Goal: Information Seeking & Learning: Learn about a topic

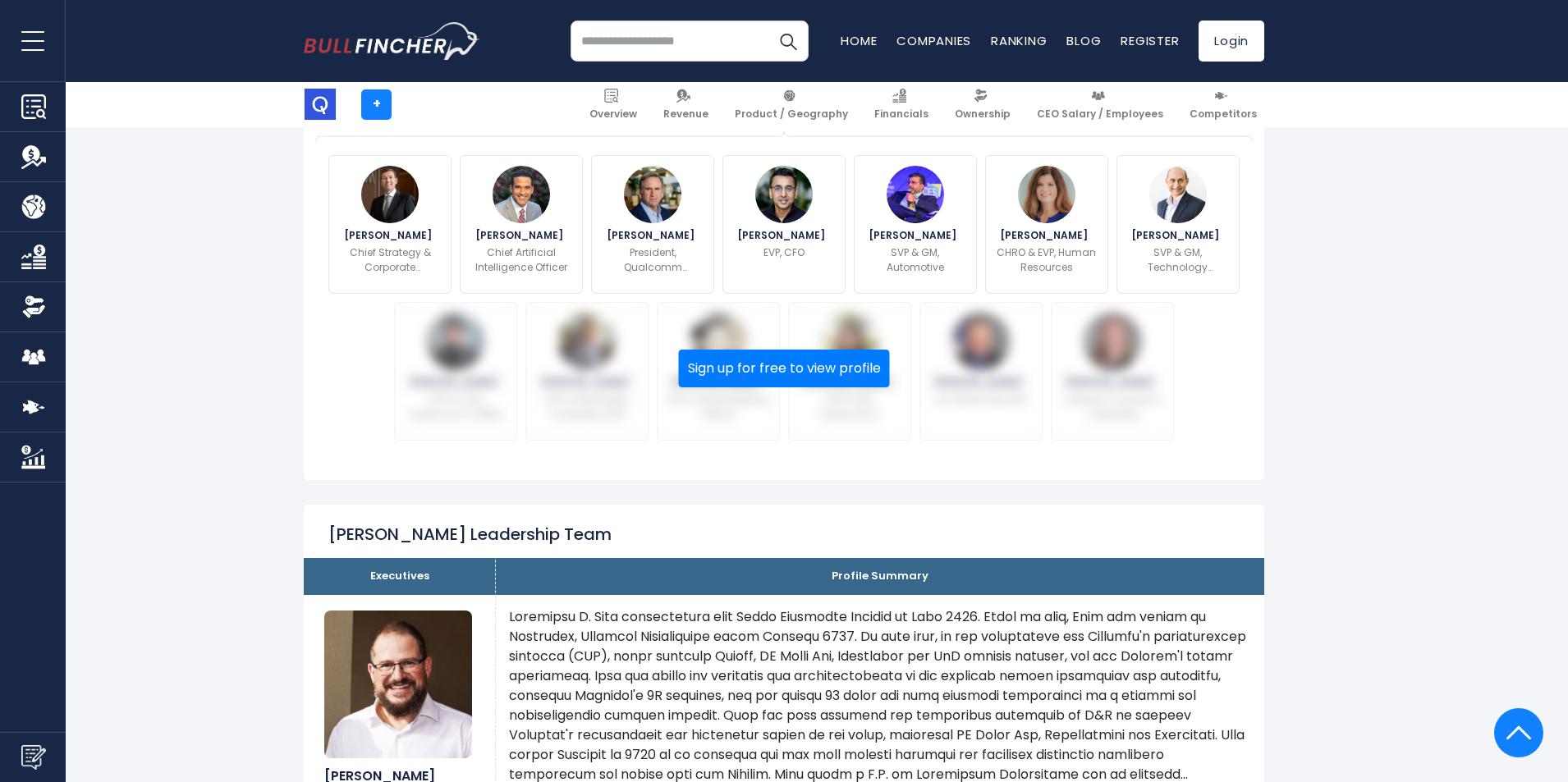
scroll to position [410, 0]
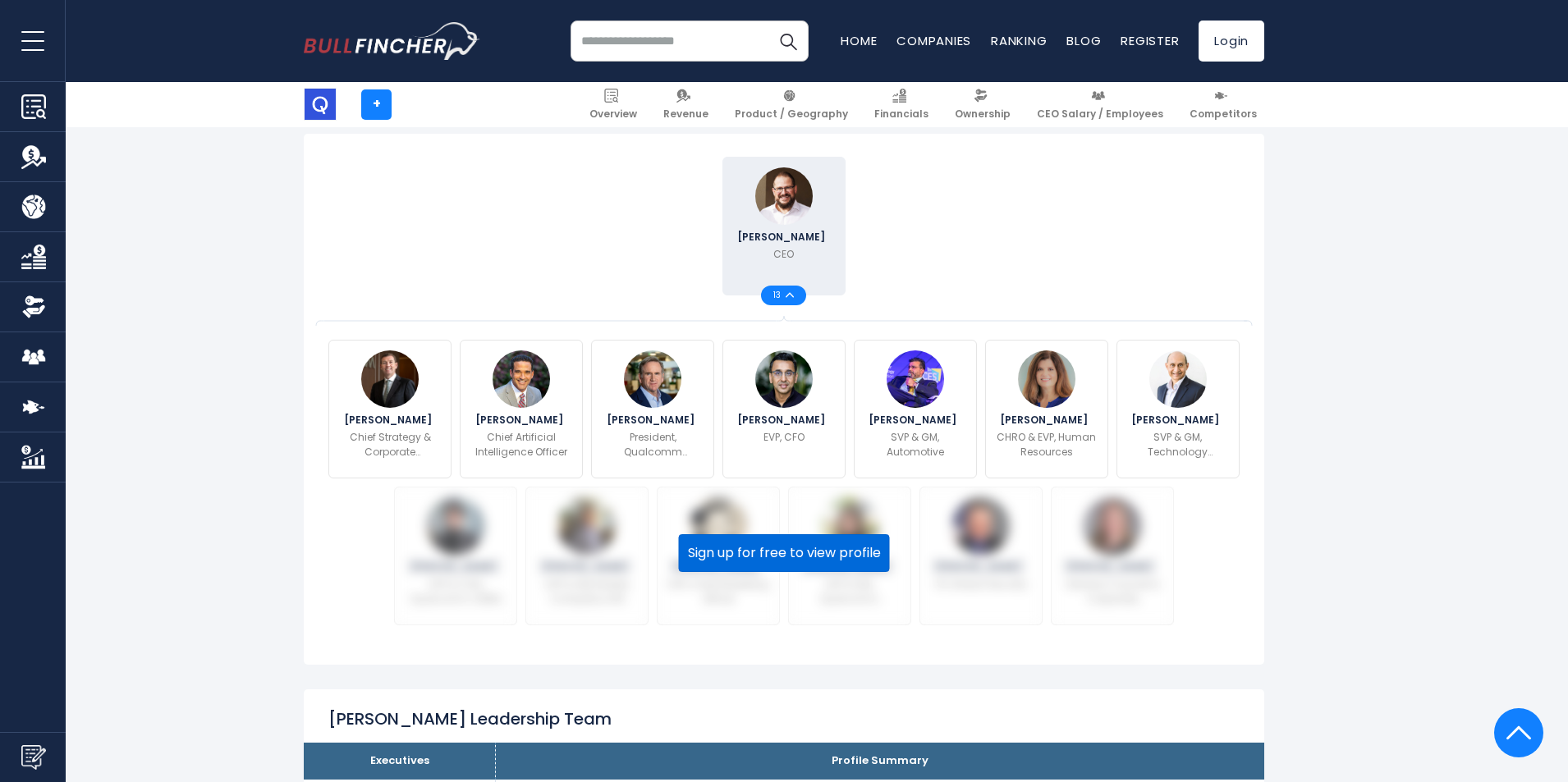
click at [750, 549] on button "Sign up for free to view profile" at bounding box center [785, 554] width 211 height 38
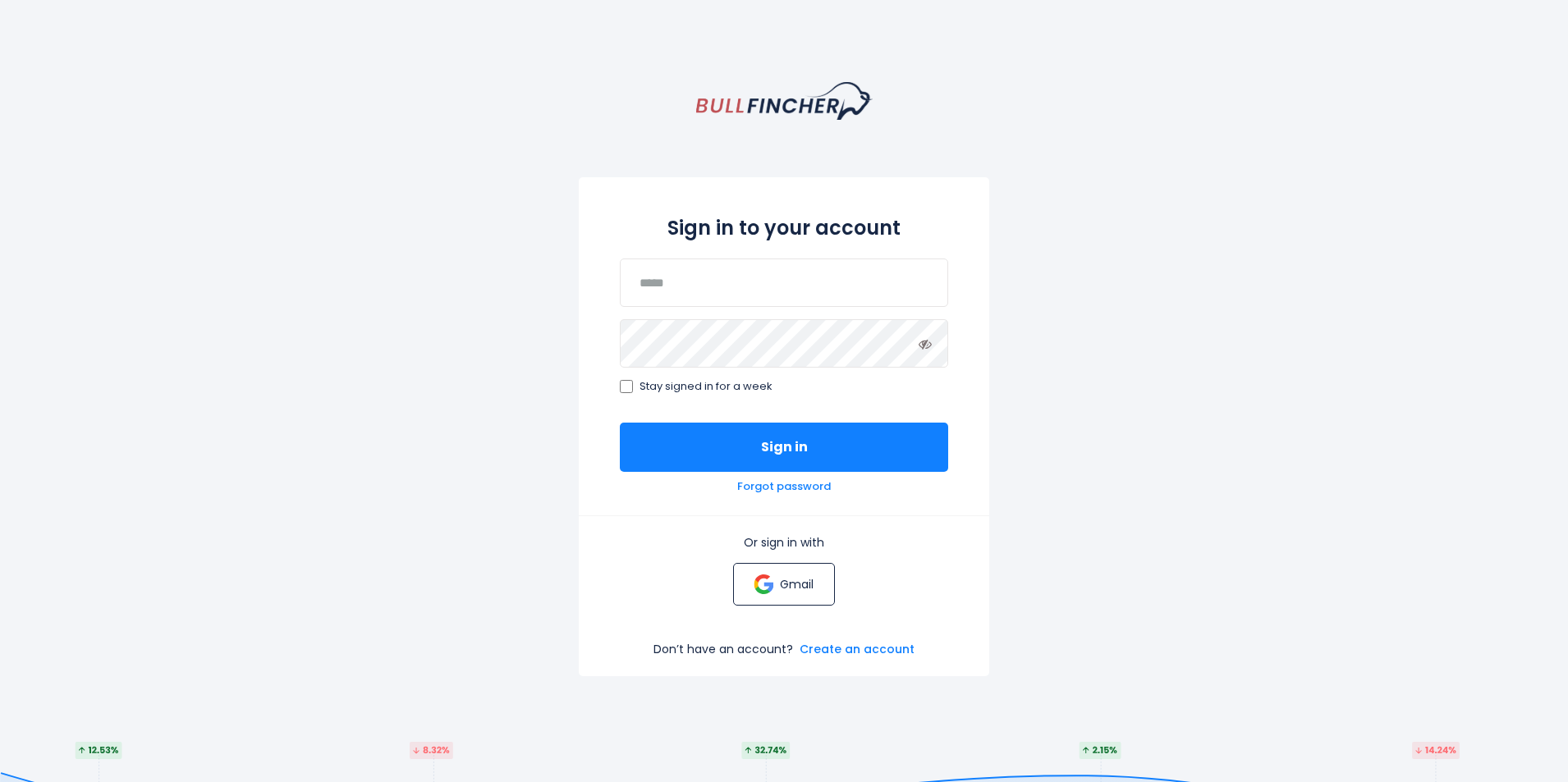
click at [805, 596] on link "Gmail" at bounding box center [783, 584] width 101 height 43
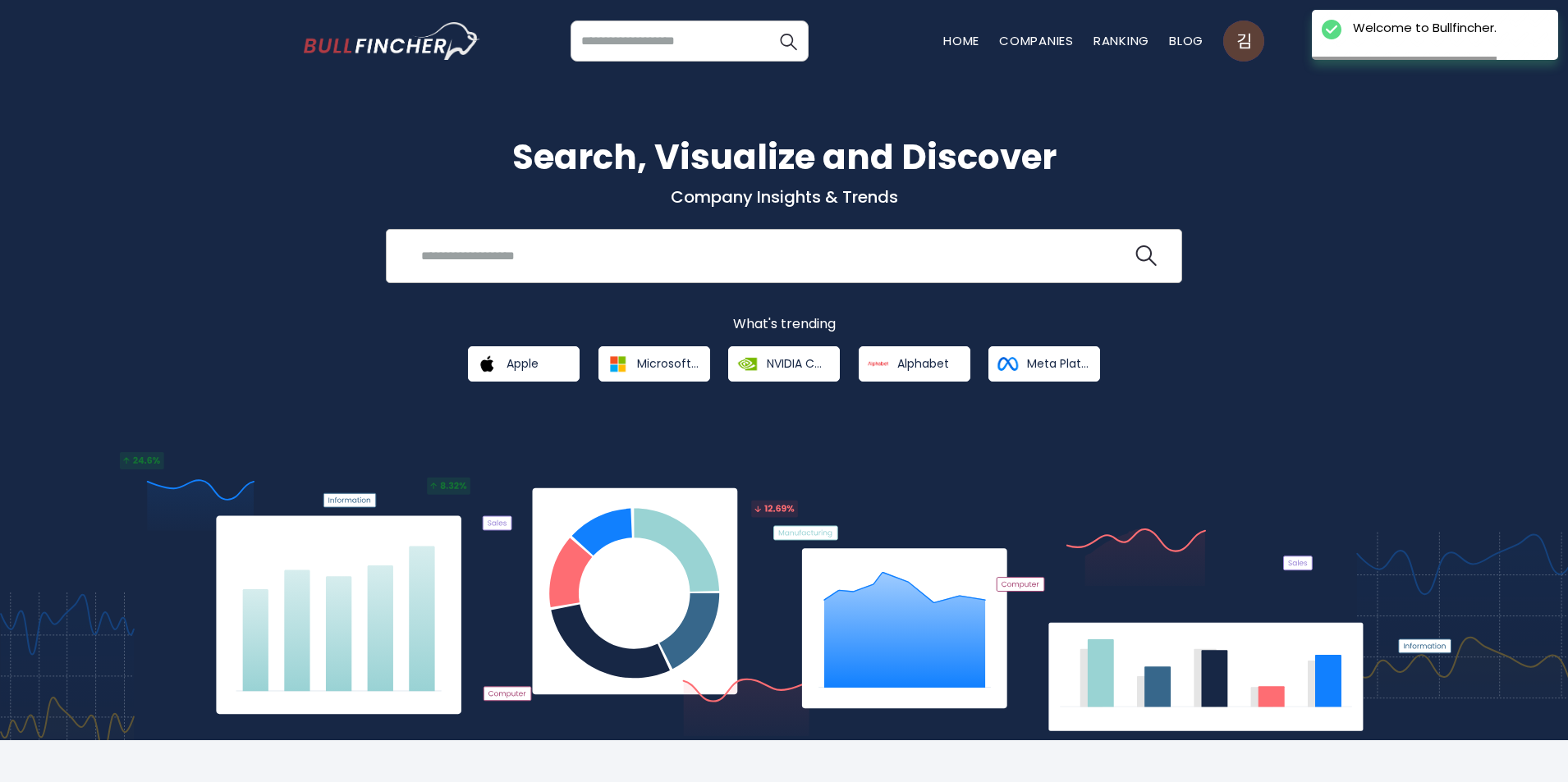
click at [518, 261] on input "search" at bounding box center [772, 256] width 721 height 30
type input "*"
type input "********"
click at [1135, 245] on button at bounding box center [1146, 256] width 21 height 21
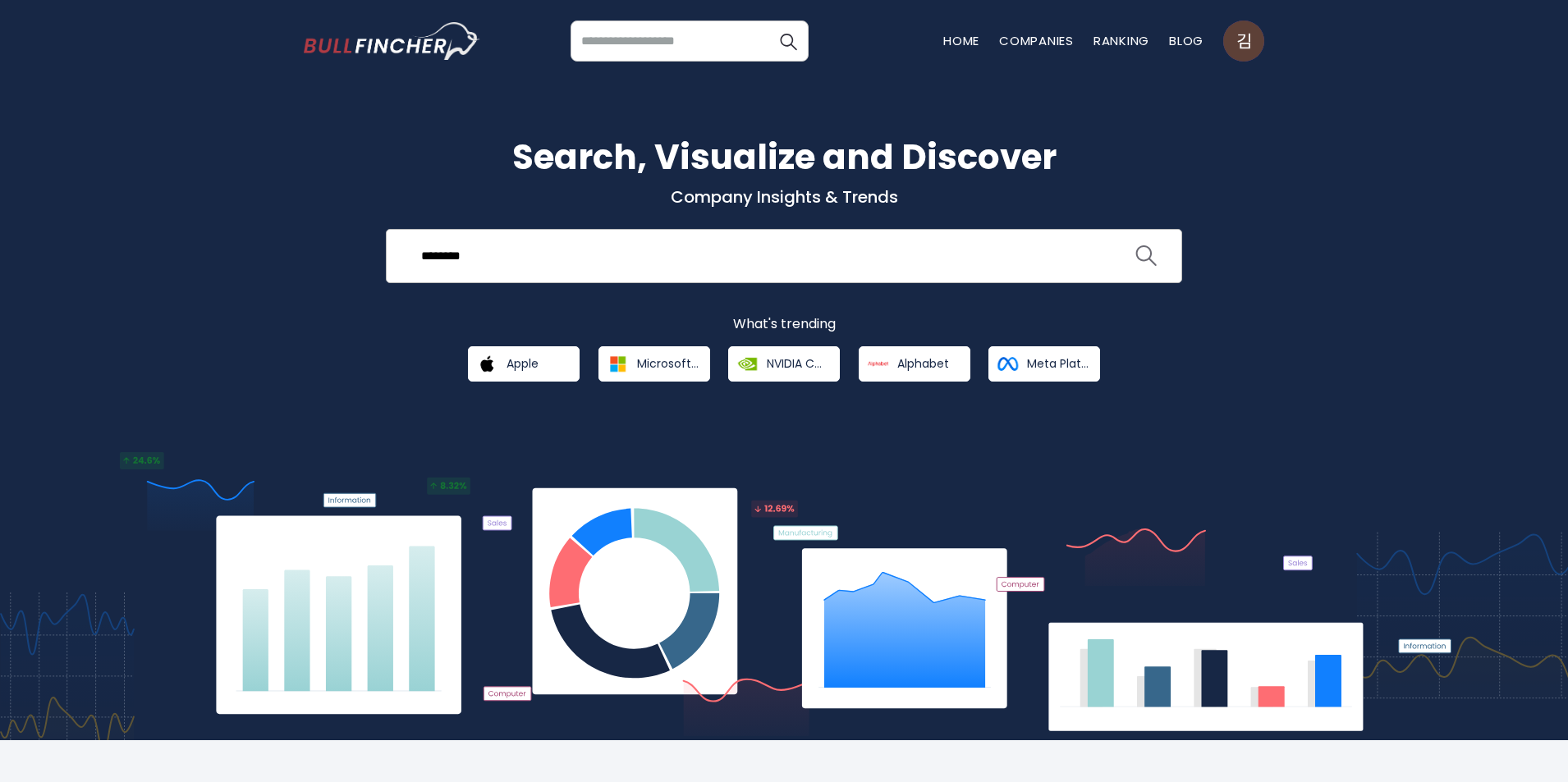
click at [1141, 256] on img "search icon" at bounding box center [1146, 256] width 21 height 21
click at [1147, 253] on img "search icon" at bounding box center [1146, 256] width 21 height 21
click at [633, 59] on input "search" at bounding box center [690, 41] width 238 height 41
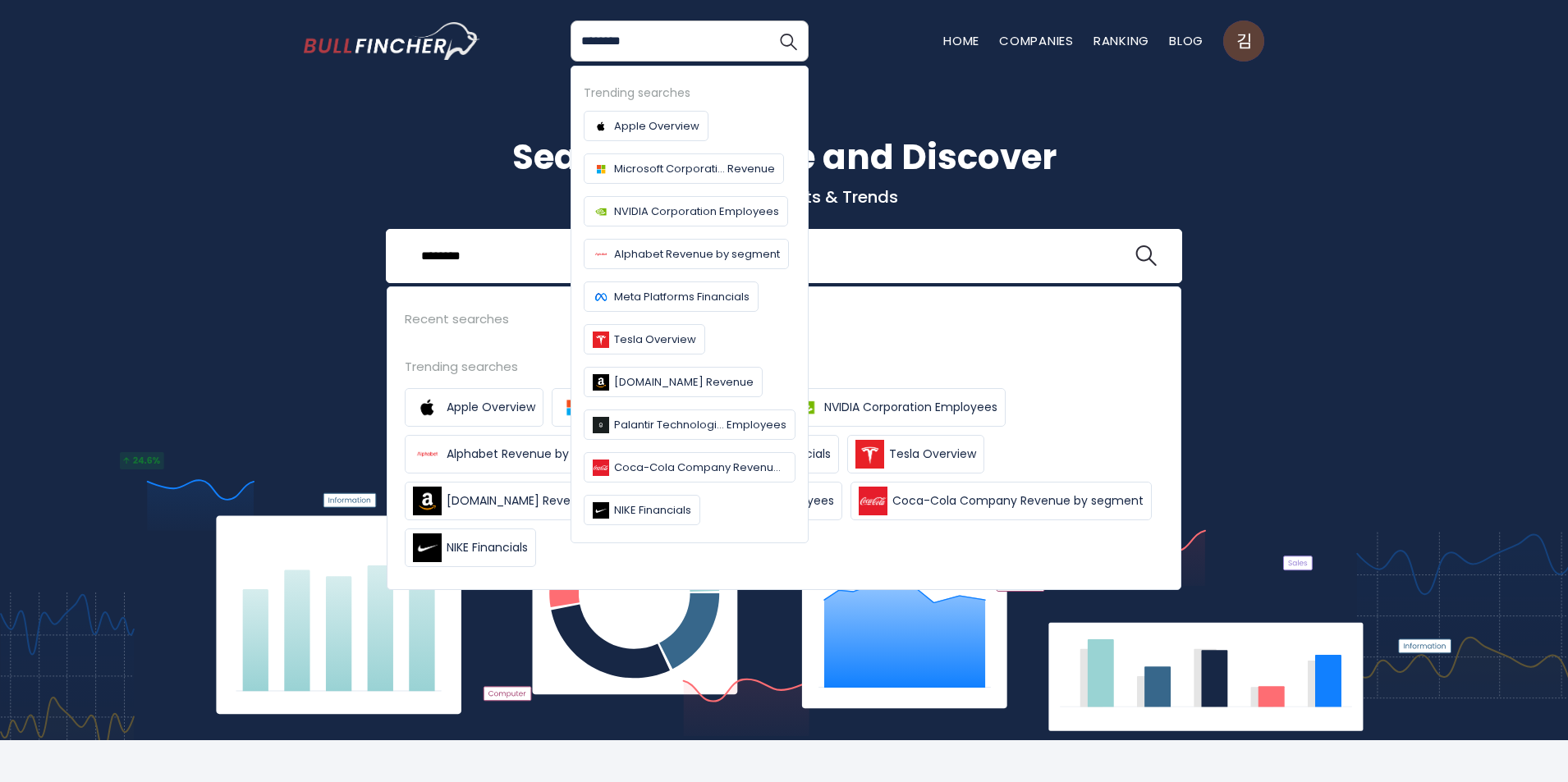
type input "********"
click at [768, 21] on button "Search" at bounding box center [788, 41] width 41 height 41
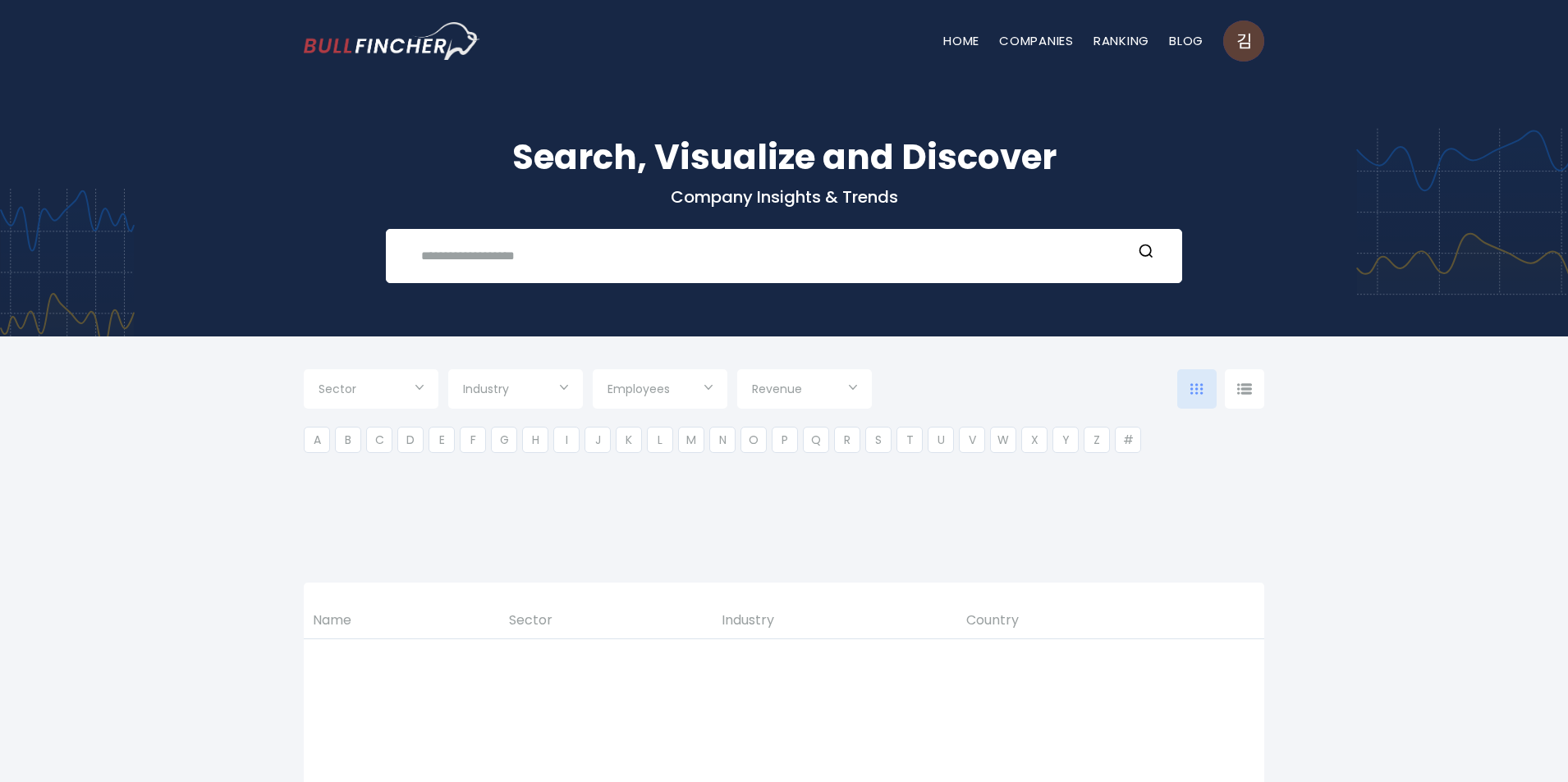
type input "***"
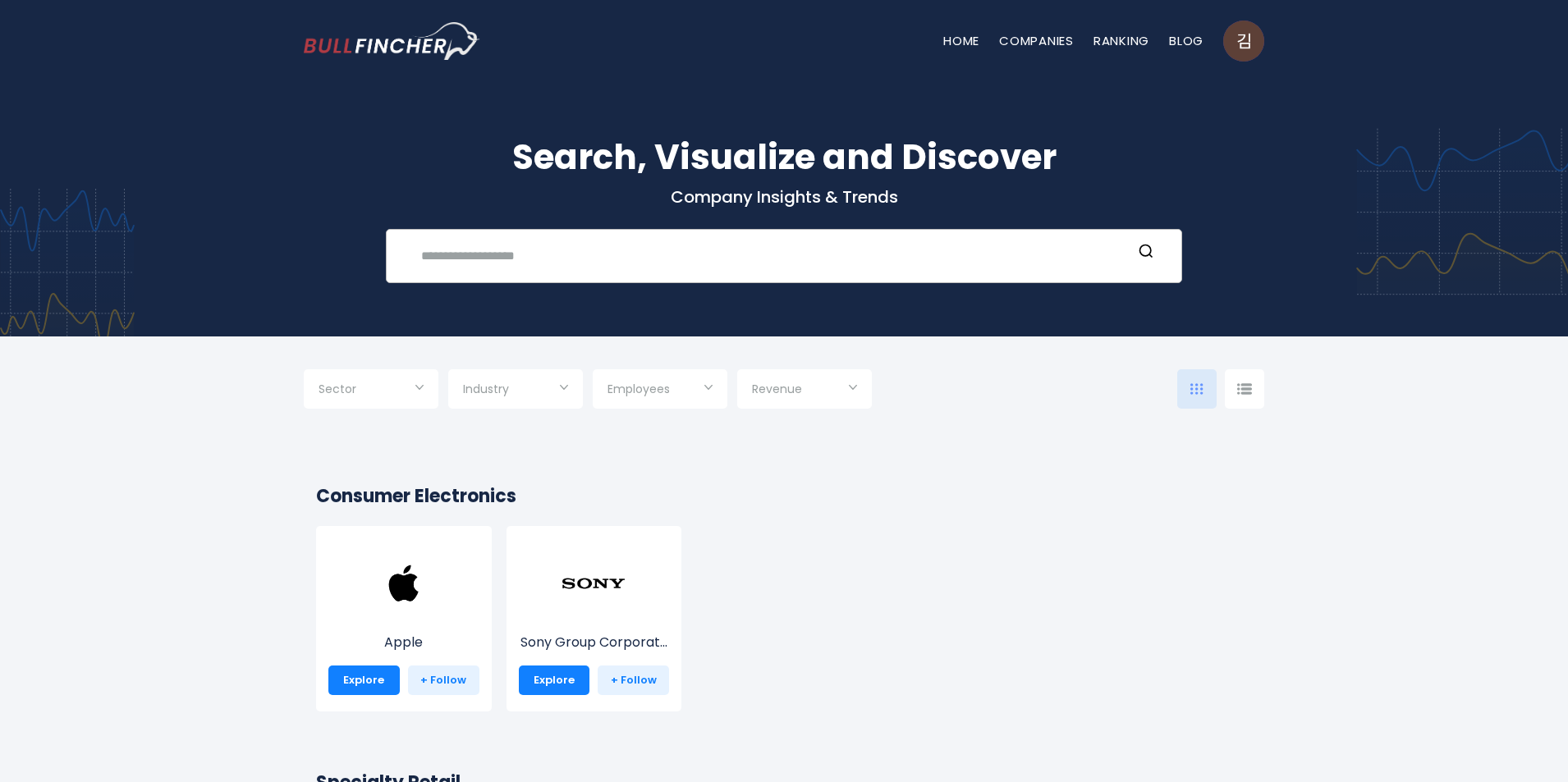
click at [463, 231] on div "Recent searches Trending searches Apple Overview" at bounding box center [784, 256] width 796 height 54
click at [487, 264] on input "text" at bounding box center [772, 256] width 721 height 30
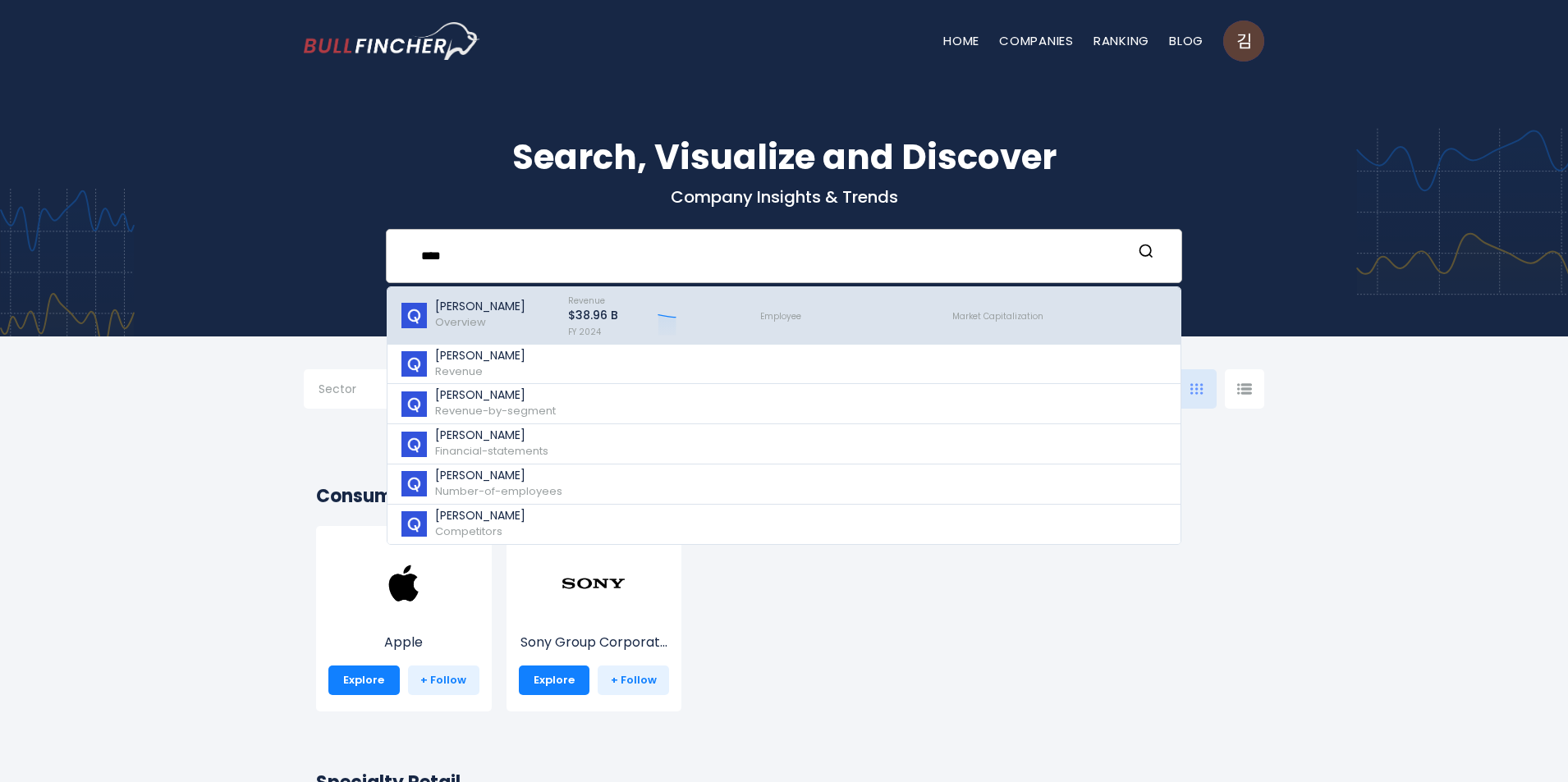
click at [498, 304] on p "[PERSON_NAME]" at bounding box center [480, 306] width 90 height 14
click at [423, 320] on img at bounding box center [414, 315] width 29 height 26
click at [450, 308] on p "[PERSON_NAME]" at bounding box center [480, 306] width 90 height 14
click at [452, 308] on p "[PERSON_NAME]" at bounding box center [480, 306] width 90 height 14
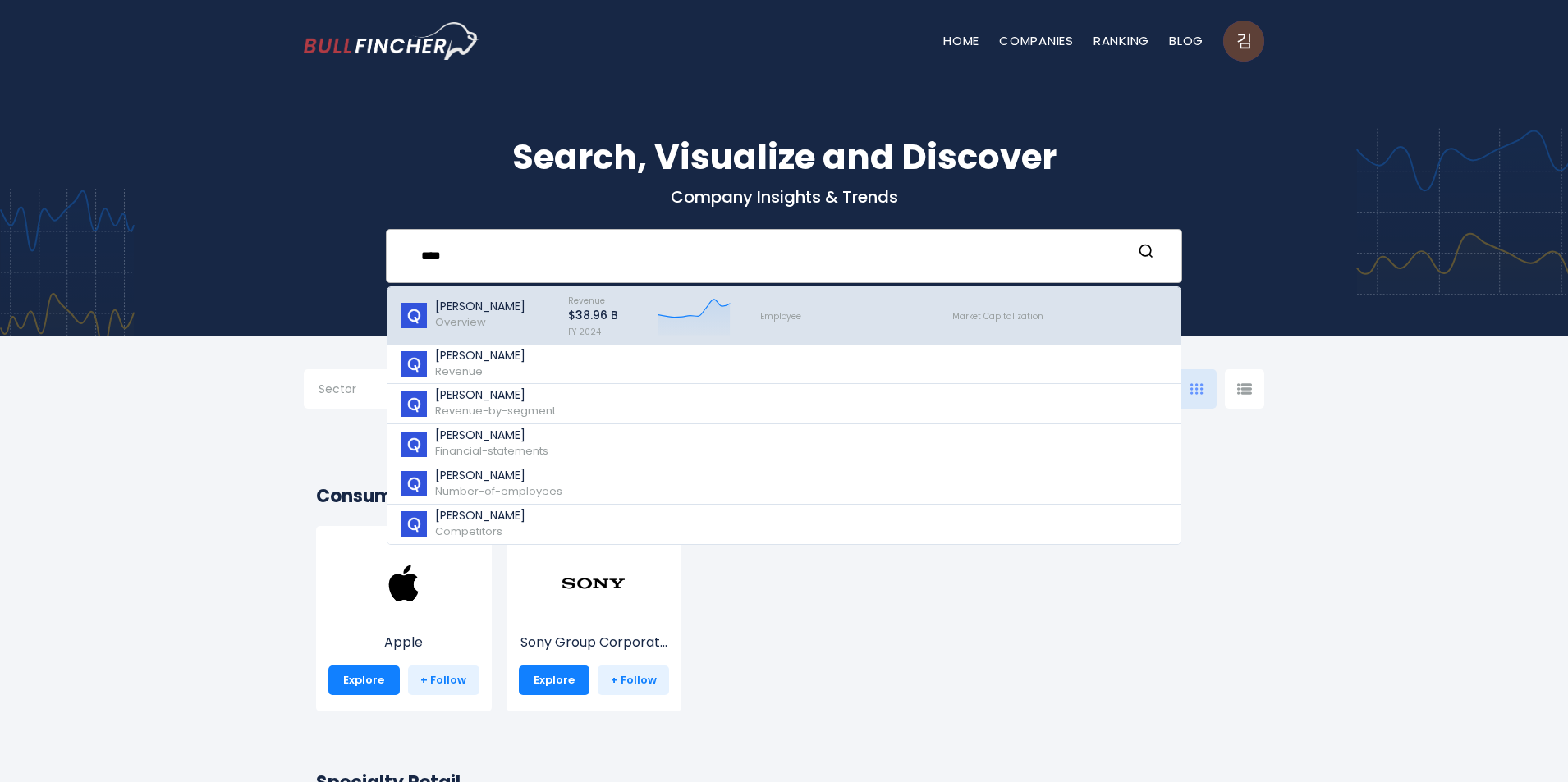
click at [1106, 308] on div "Market Capitalization" at bounding box center [1052, 315] width 230 height 49
click at [1104, 308] on div "Market Capitalization" at bounding box center [1052, 315] width 230 height 49
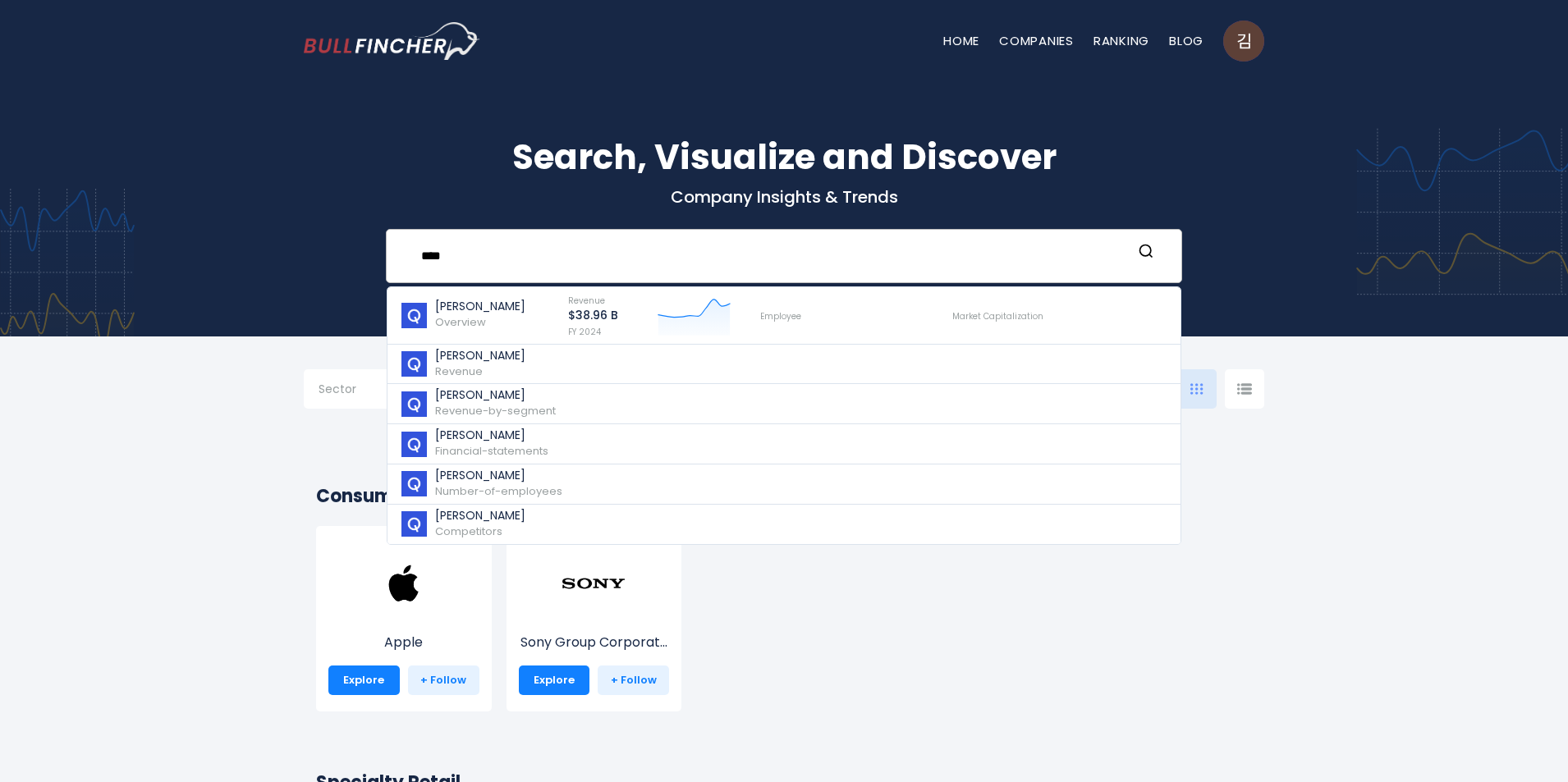
click at [1068, 251] on input "****" at bounding box center [772, 256] width 721 height 30
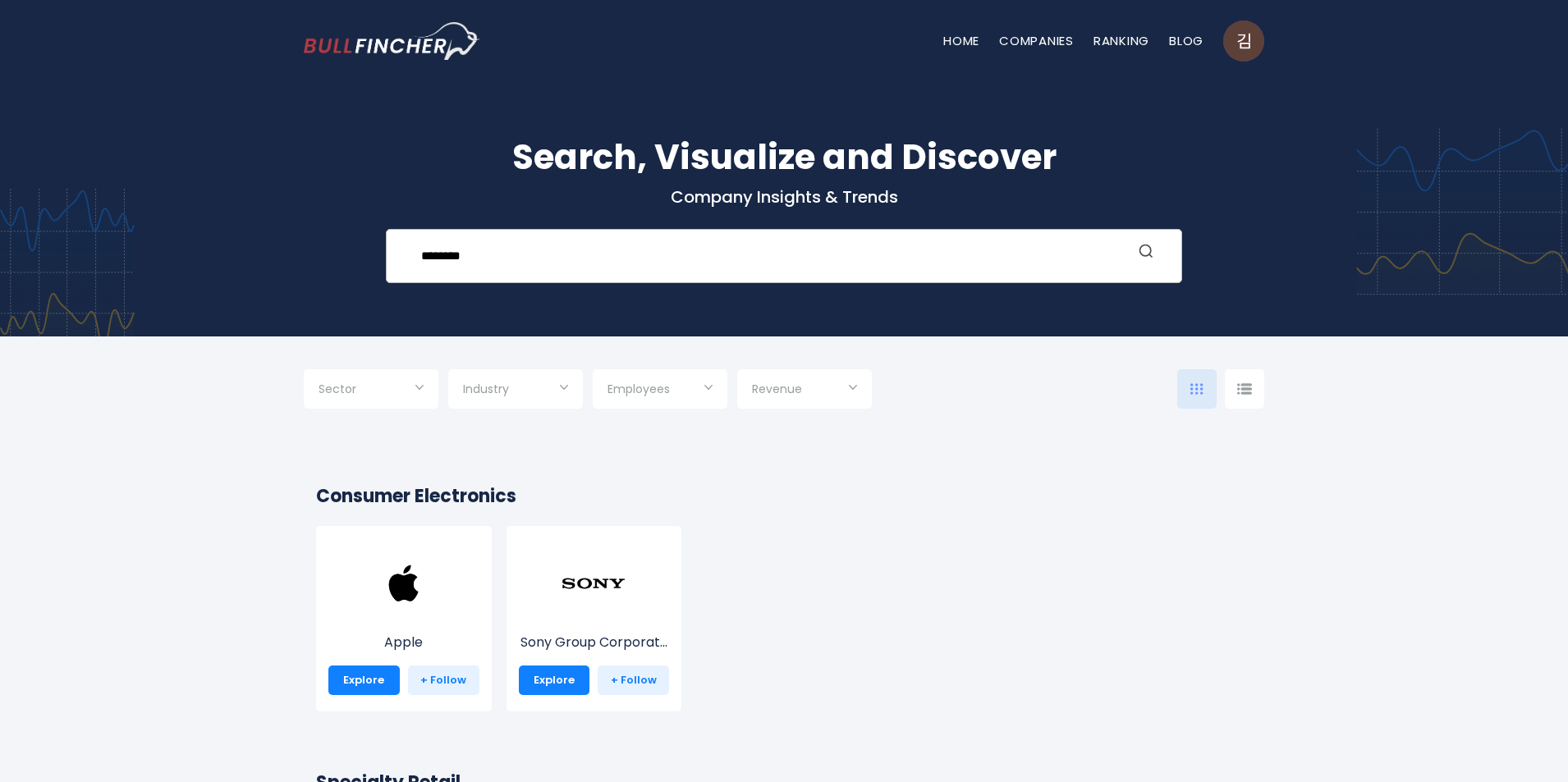
type input "********"
click at [1140, 248] on icon "Search" at bounding box center [1146, 250] width 16 height 16
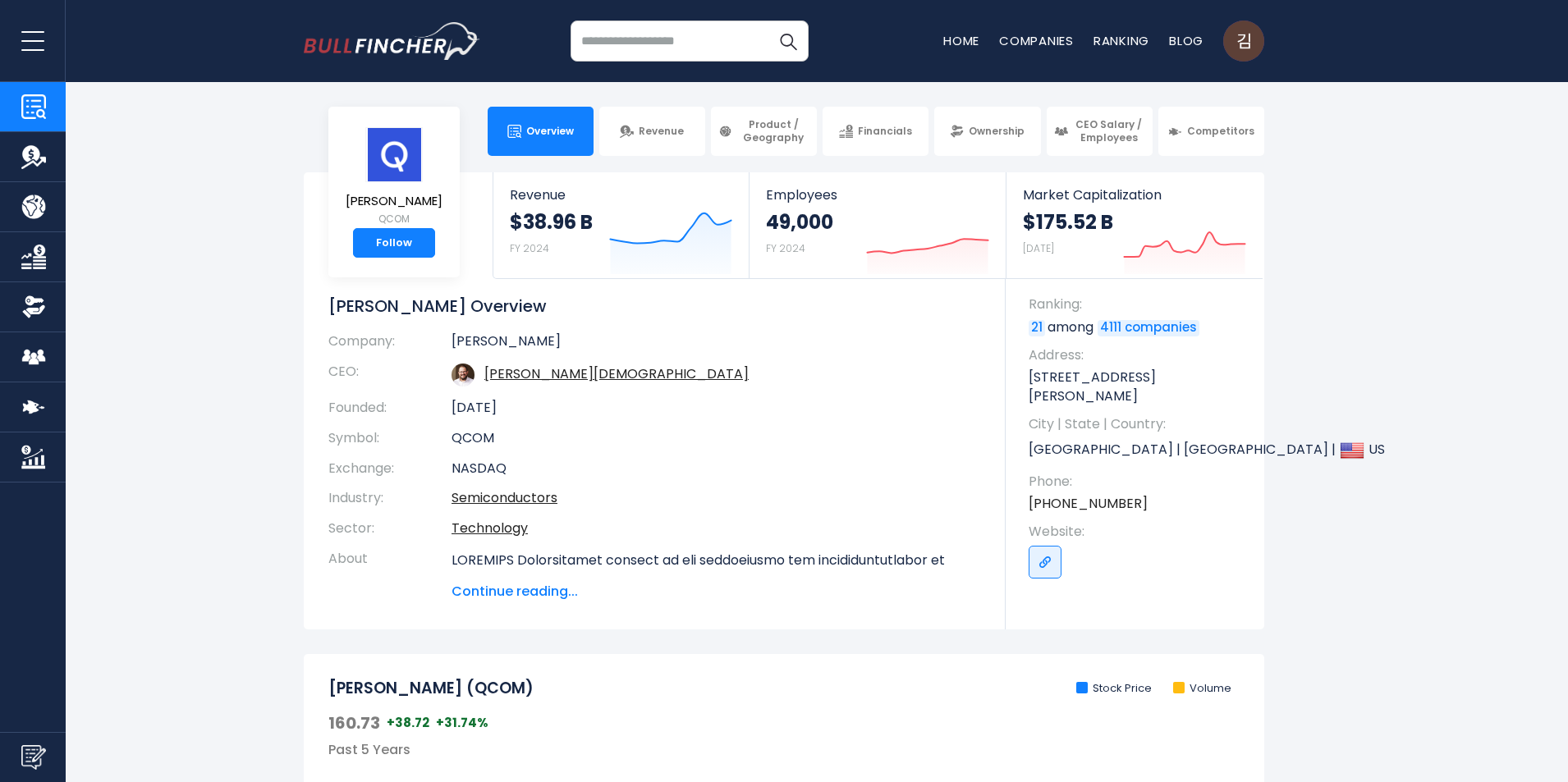
click at [583, 362] on td "[PERSON_NAME][DEMOGRAPHIC_DATA]" at bounding box center [716, 375] width 530 height 36
click at [600, 381] on link "Cristiano Renno Amon" at bounding box center [617, 374] width 265 height 19
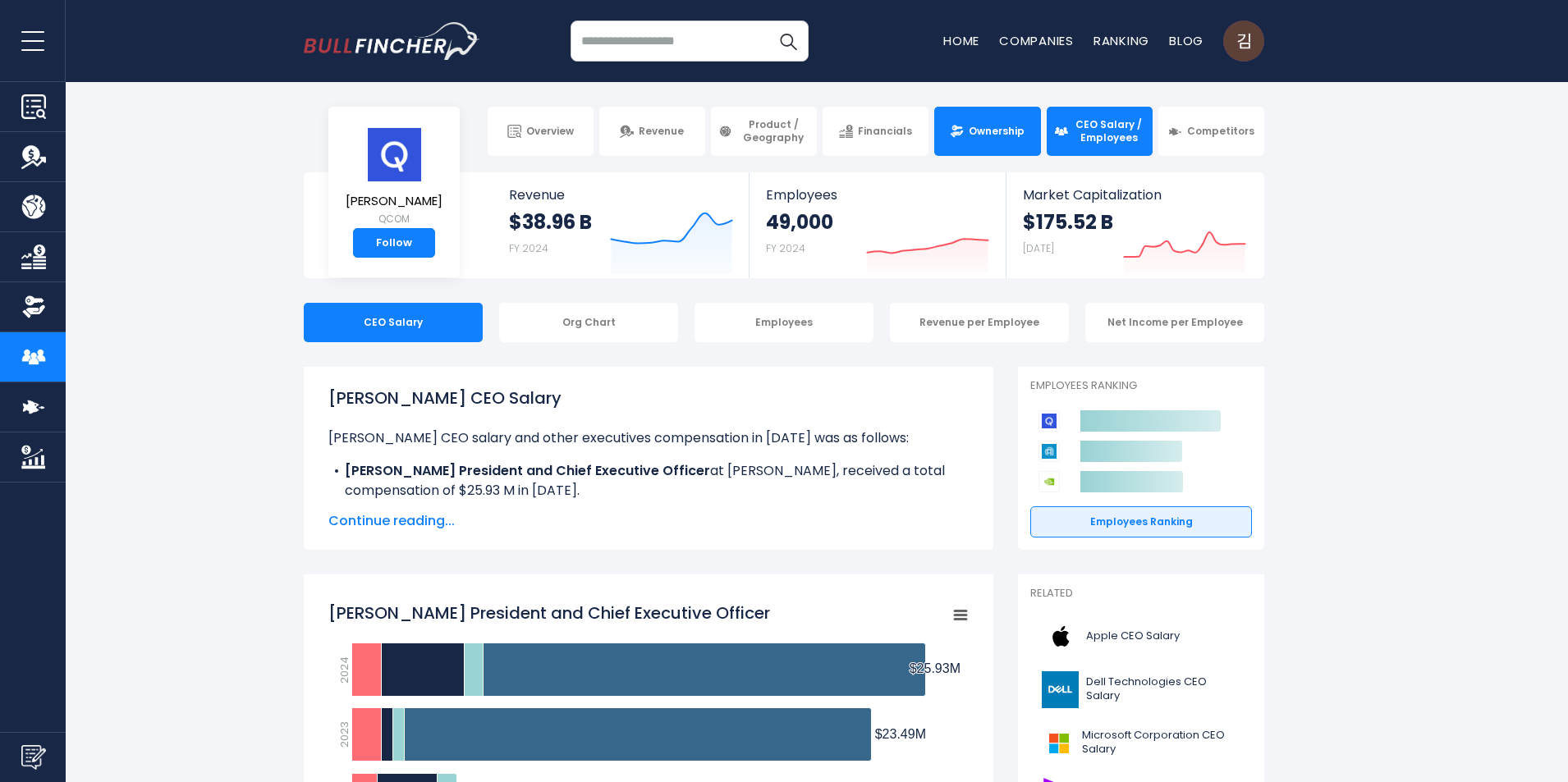
click at [978, 123] on link "Ownership" at bounding box center [987, 131] width 106 height 49
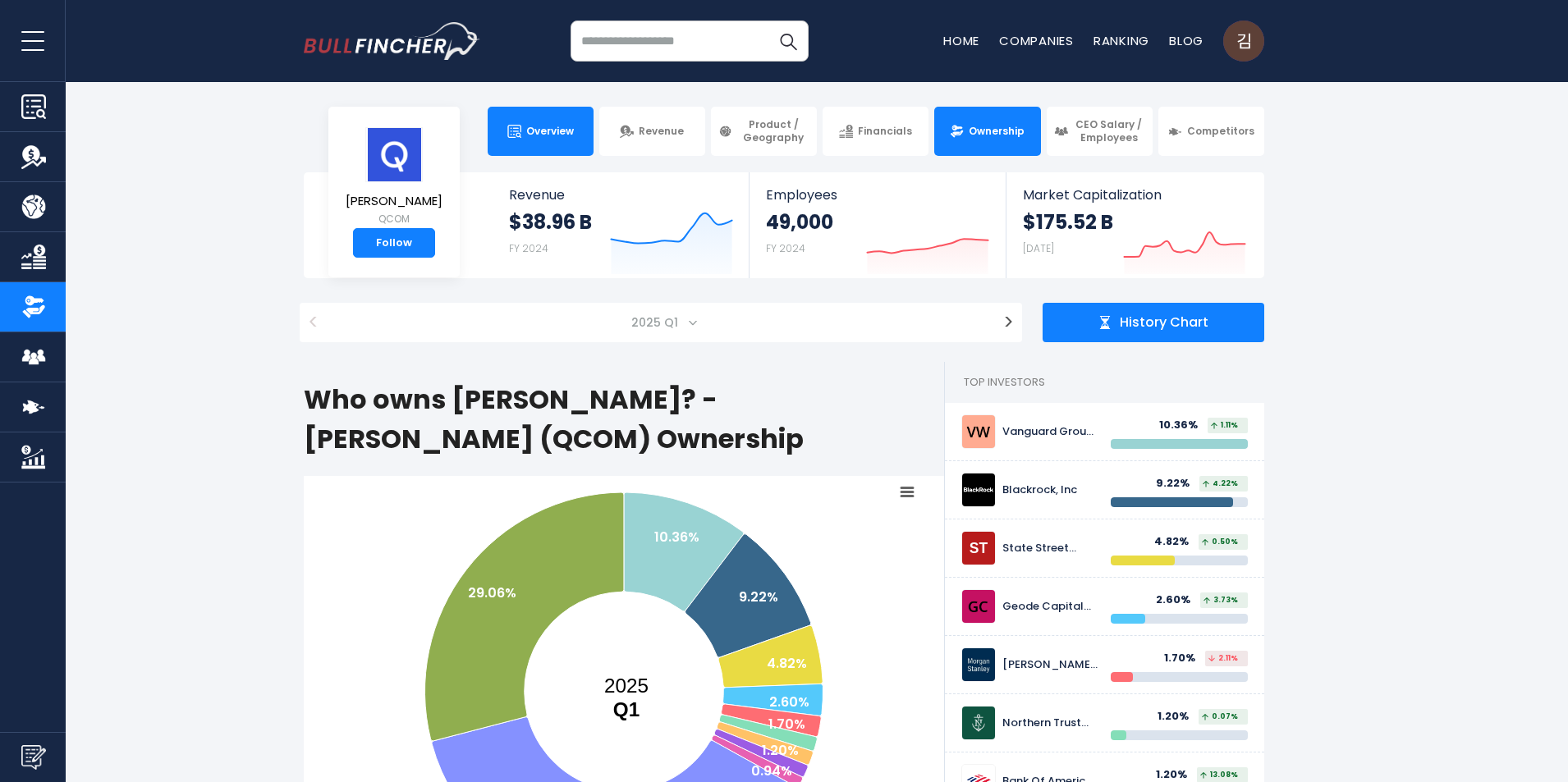
click at [571, 139] on link "Overview" at bounding box center [540, 131] width 106 height 49
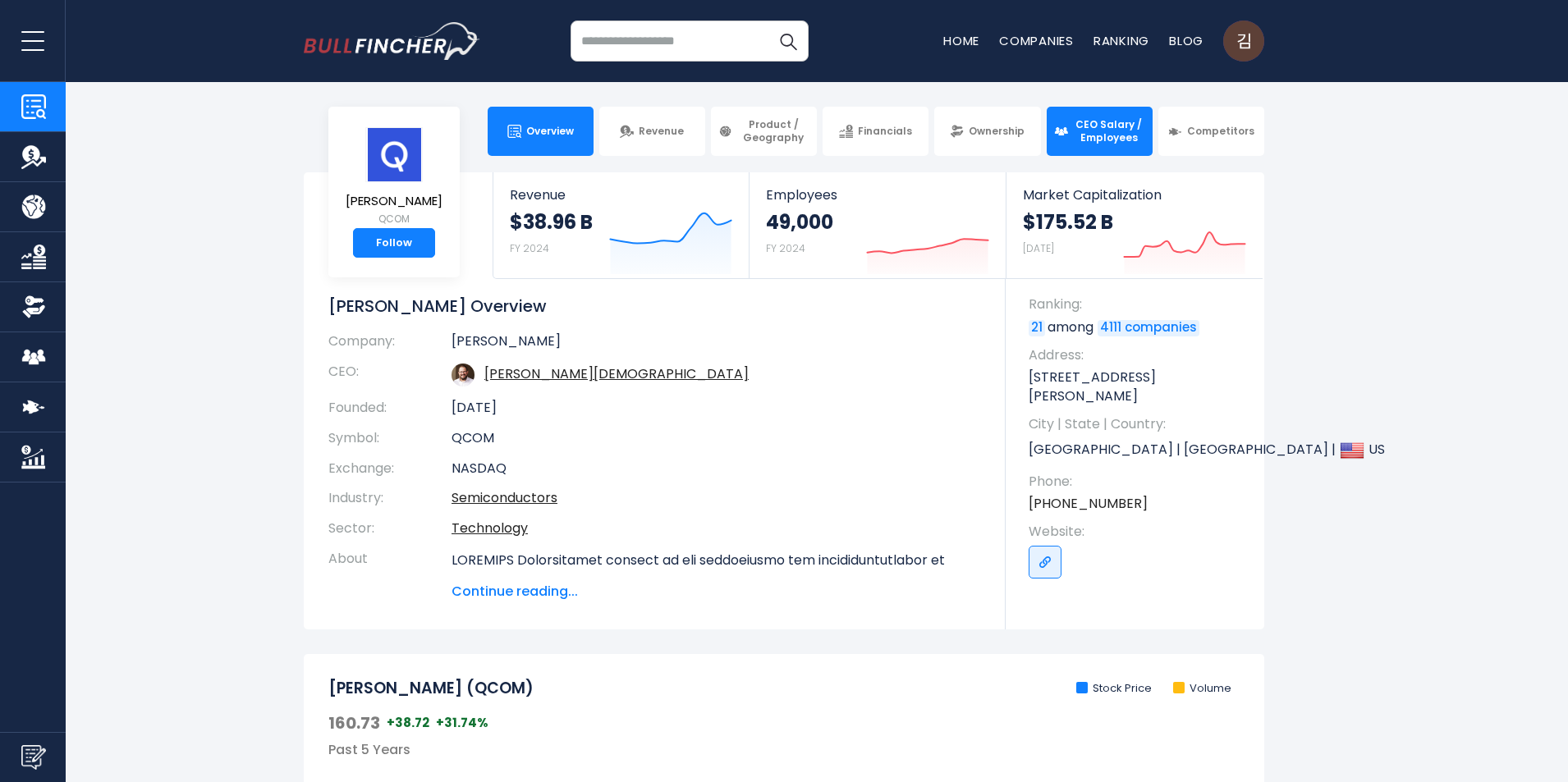
click at [1065, 123] on link "CEO Salary / Employees" at bounding box center [1099, 131] width 106 height 49
click at [1107, 133] on span "CEO Salary / Employees" at bounding box center [1109, 130] width 72 height 26
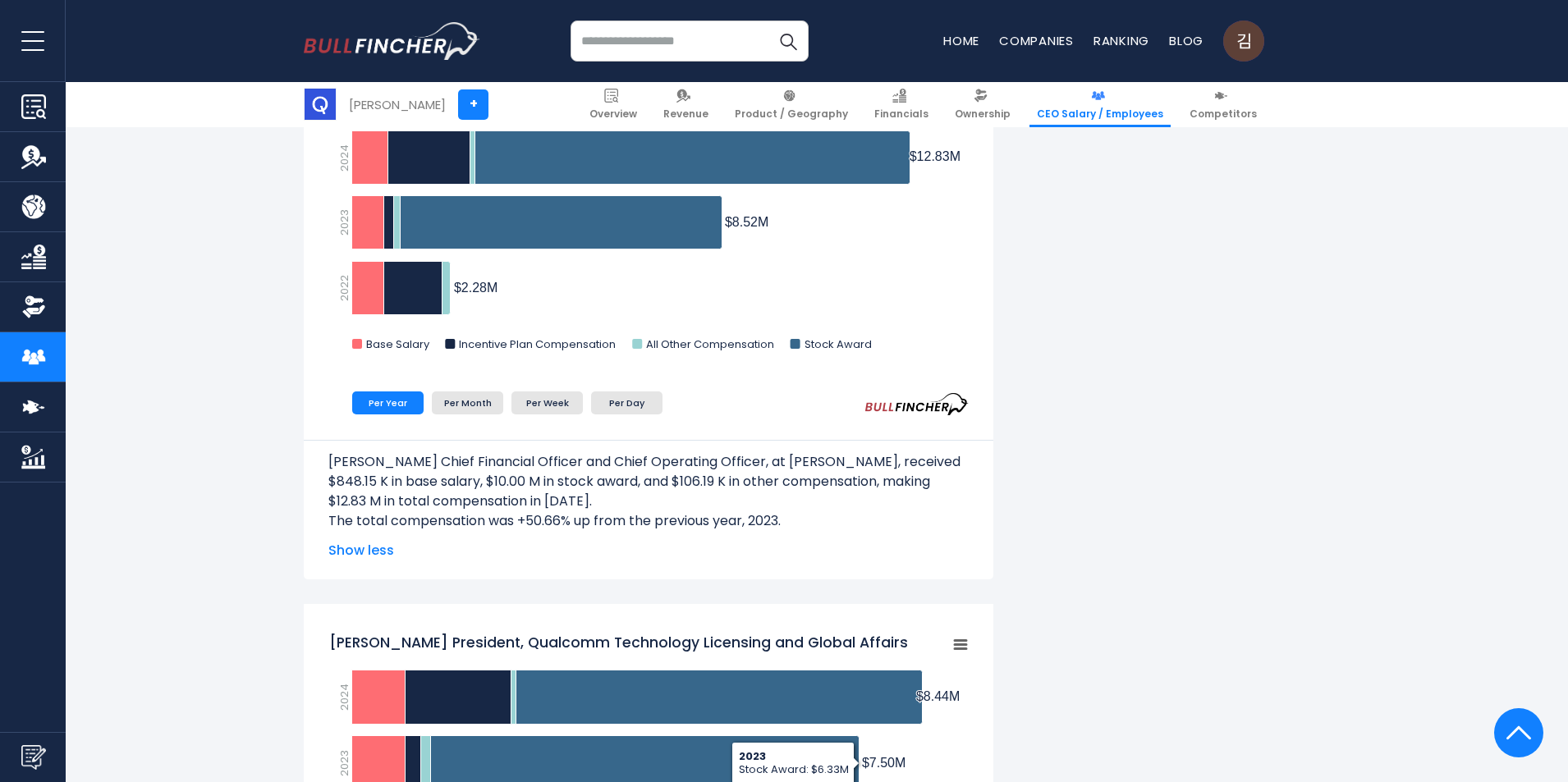
scroll to position [1559, 0]
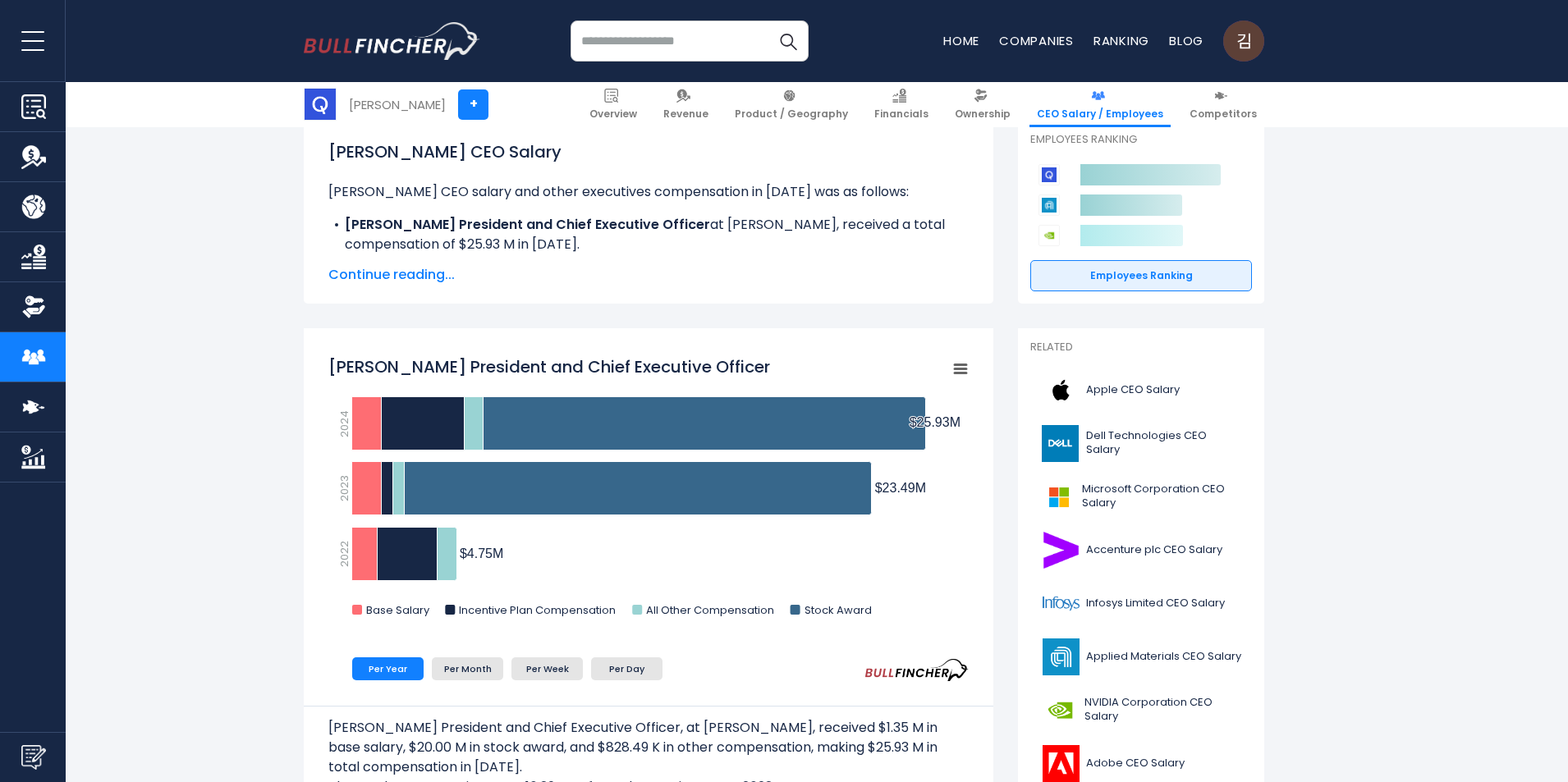
scroll to position [0, 0]
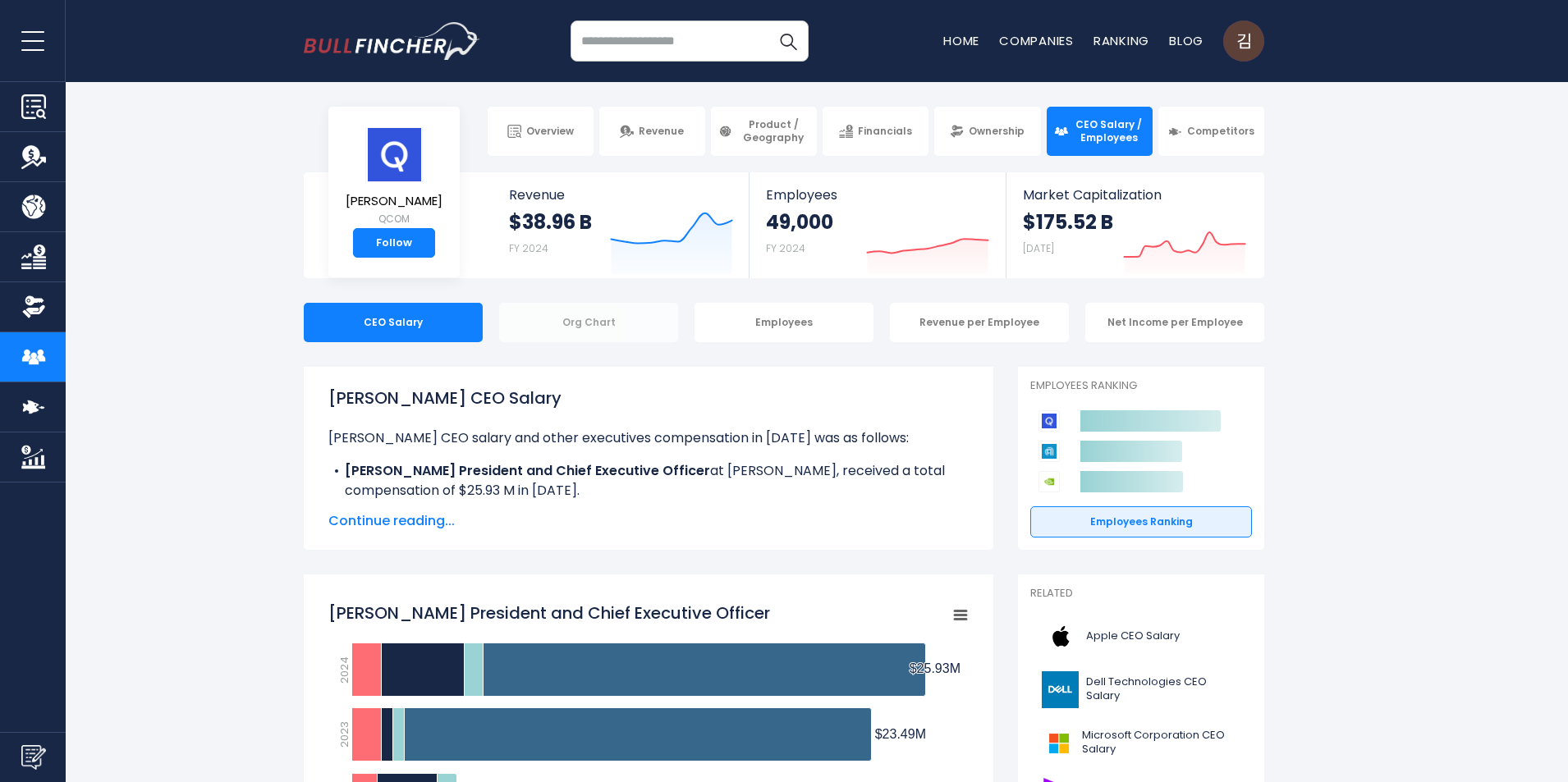
click at [584, 323] on div "Org Chart" at bounding box center [589, 322] width 179 height 39
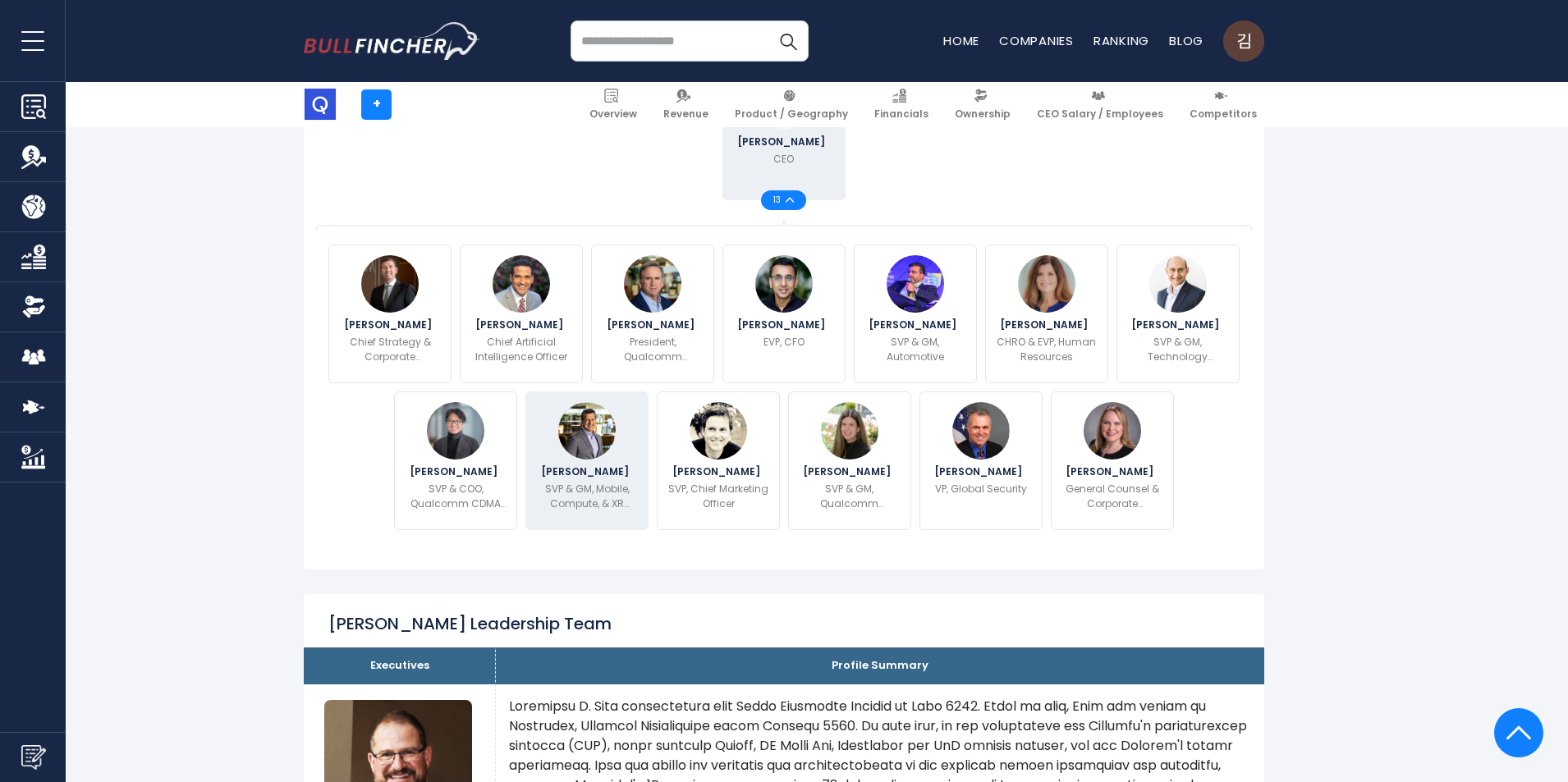
scroll to position [328, 0]
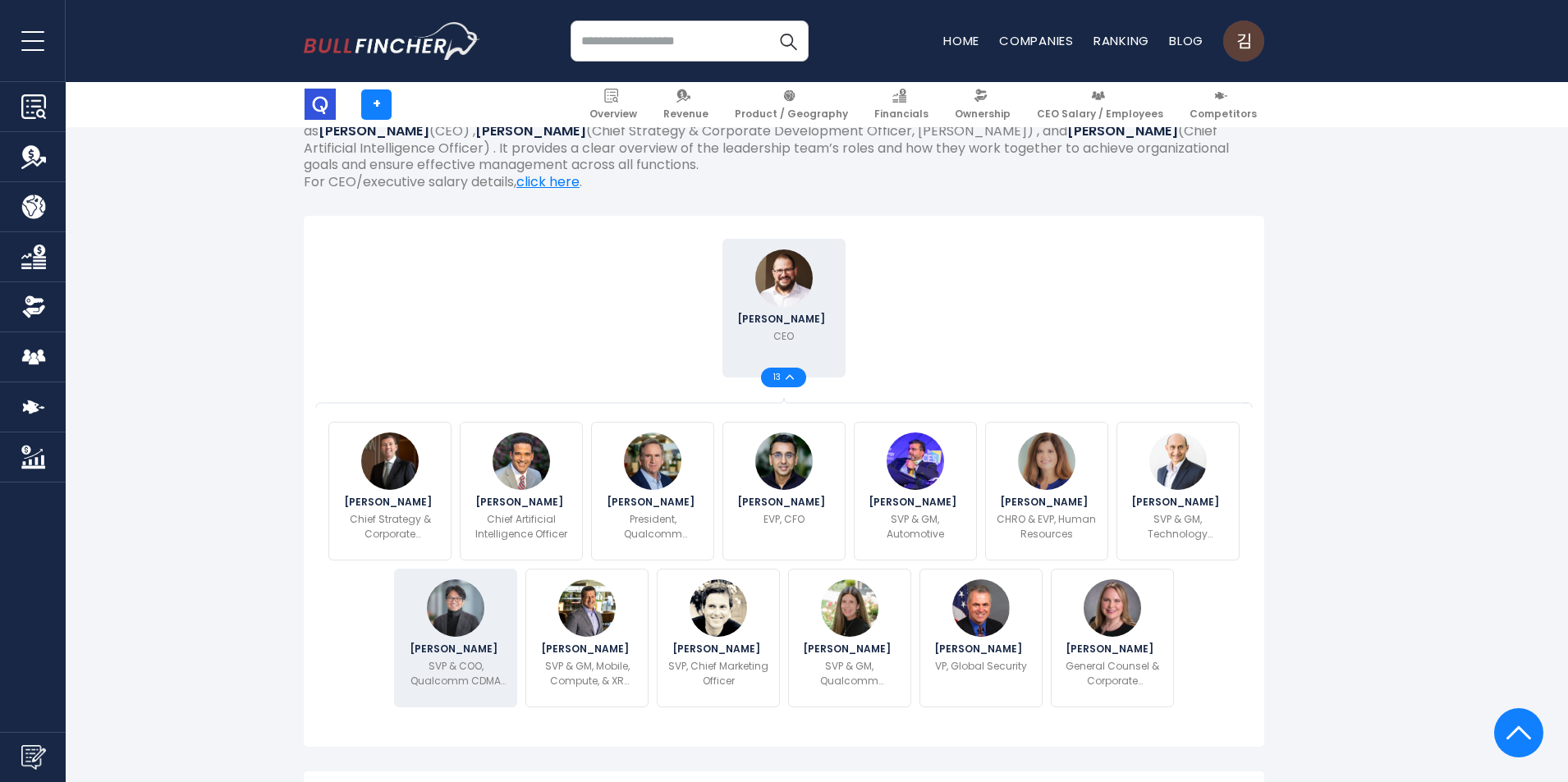
click at [474, 586] on img at bounding box center [456, 608] width 57 height 57
